Goal: Check status: Check status

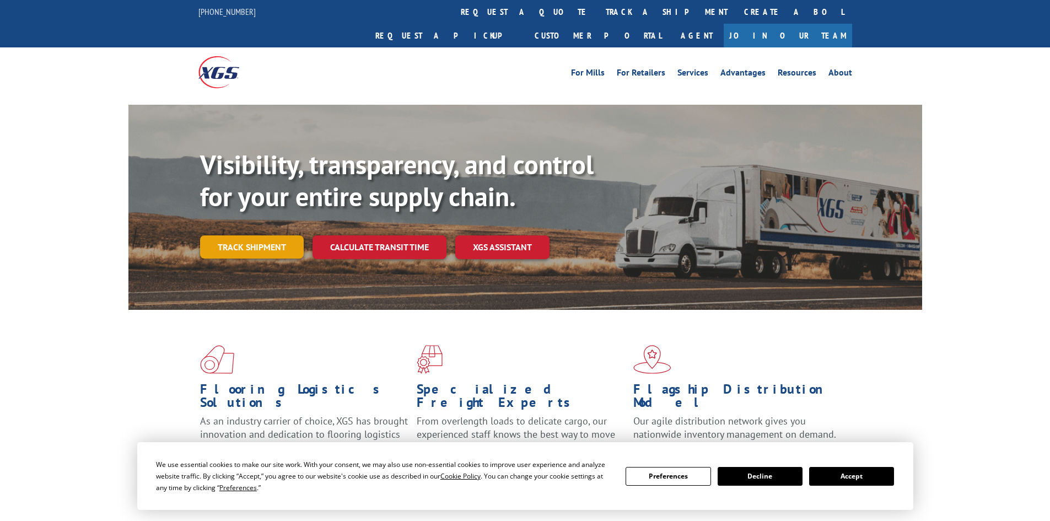
click at [248, 235] on link "Track shipment" at bounding box center [252, 246] width 104 height 23
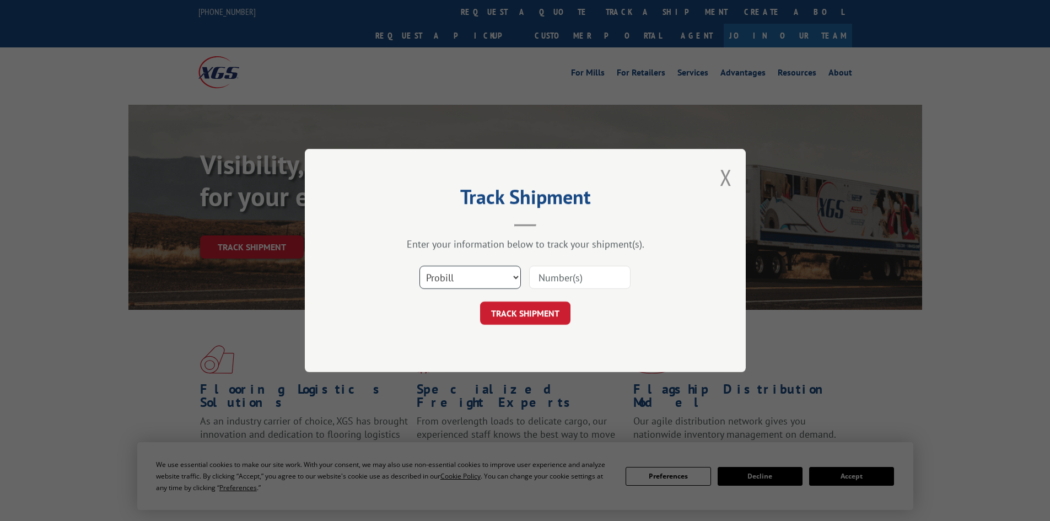
click at [502, 273] on select "Select category... Probill BOL PO" at bounding box center [470, 277] width 101 height 23
select select "bol"
click at [420, 266] on select "Select category... Probill BOL PO" at bounding box center [470, 277] width 101 height 23
click at [571, 280] on input at bounding box center [579, 277] width 101 height 23
paste input "7061029"
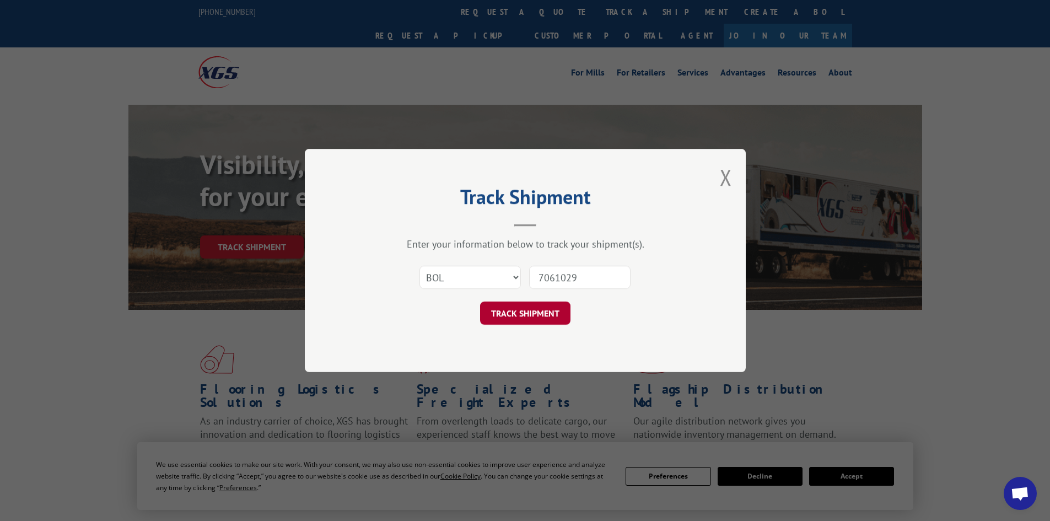
type input "7061029"
click at [554, 315] on button "TRACK SHIPMENT" at bounding box center [525, 313] width 90 height 23
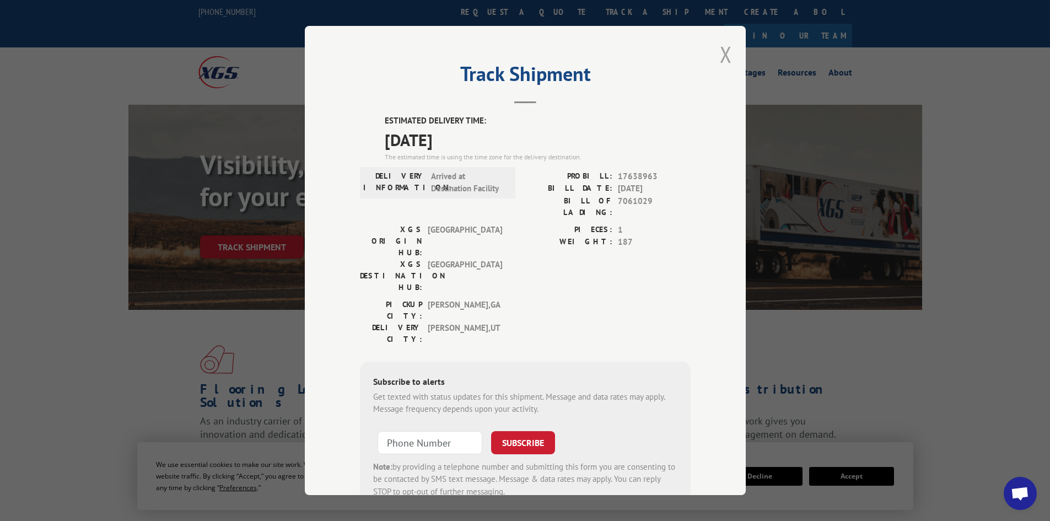
click at [724, 51] on button "Close modal" at bounding box center [726, 54] width 12 height 29
